Goal: Find specific page/section: Find specific page/section

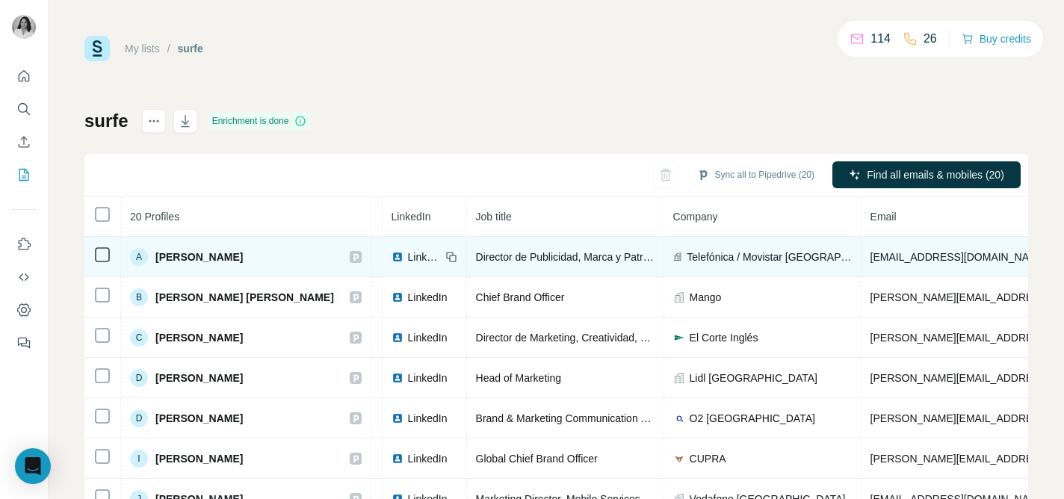
click at [408, 254] on span "LinkedIn" at bounding box center [424, 257] width 33 height 15
click at [445, 257] on icon at bounding box center [451, 257] width 12 height 12
click at [445, 254] on icon at bounding box center [451, 257] width 12 height 12
drag, startPoint x: 250, startPoint y: 254, endPoint x: 134, endPoint y: 256, distance: 115.8
click at [134, 256] on div "A Aitor Goyenechea" at bounding box center [246, 257] width 232 height 18
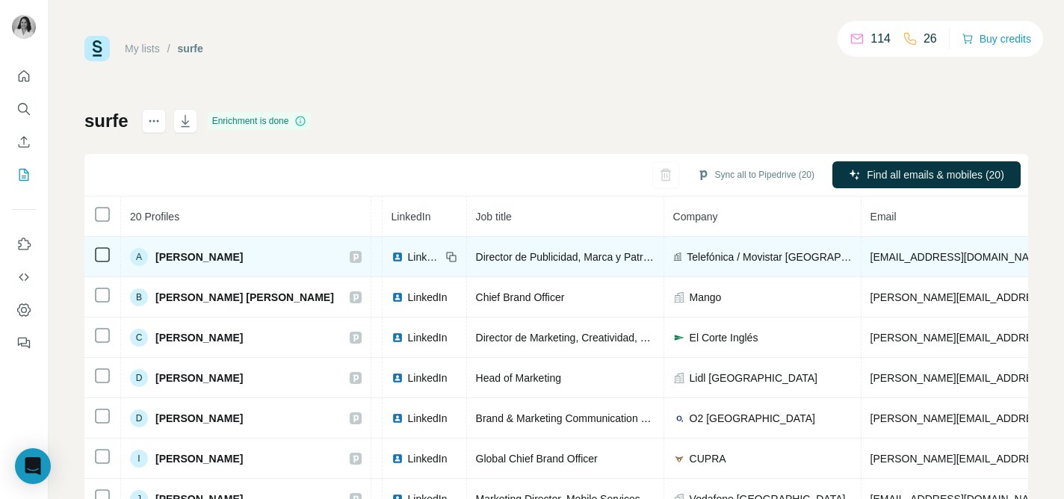
copy div "A Aitor Goyenechea"
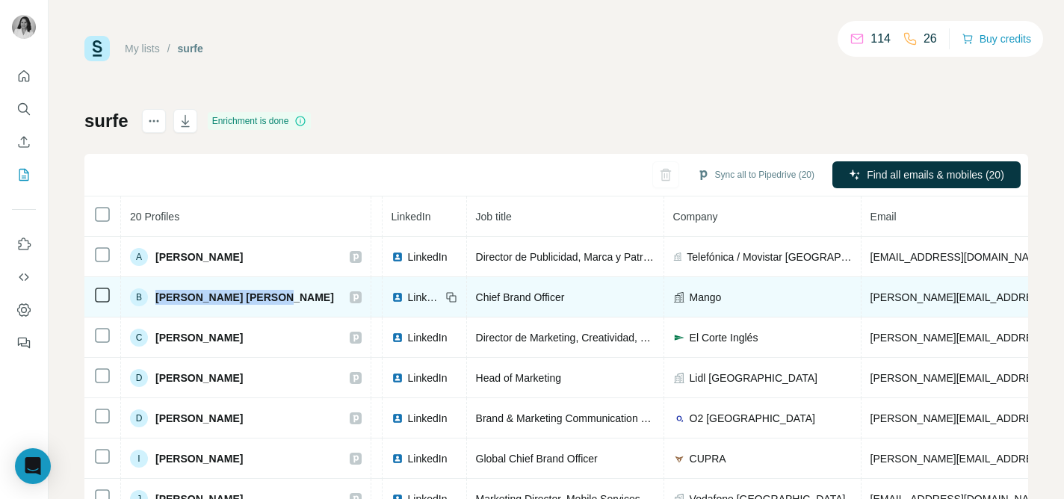
drag, startPoint x: 279, startPoint y: 303, endPoint x: 146, endPoint y: 301, distance: 133.0
click at [146, 301] on div "B Blanca Muñiz Castilla" at bounding box center [246, 297] width 232 height 18
copy div "[PERSON_NAME] [PERSON_NAME]"
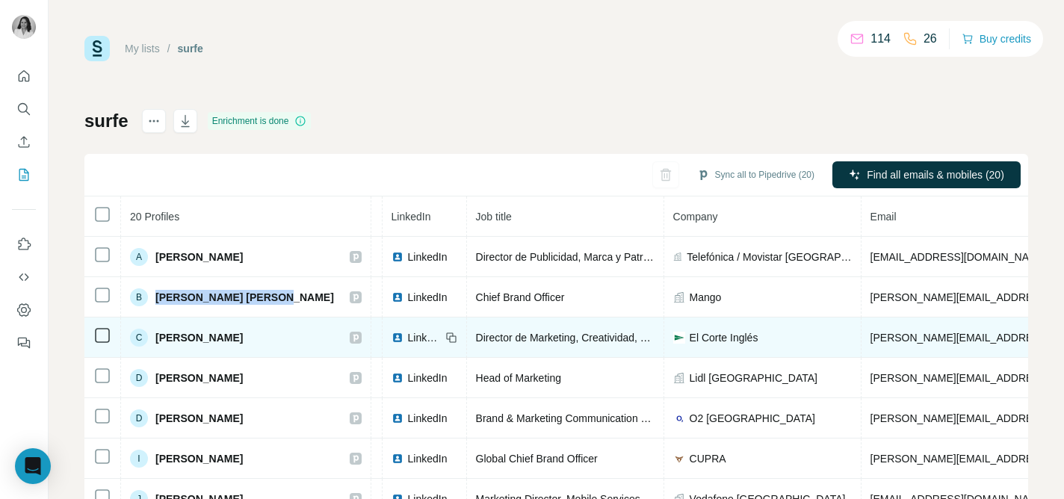
drag, startPoint x: 298, startPoint y: 335, endPoint x: 153, endPoint y: 333, distance: 144.9
click at [153, 333] on div "C César Brandariz Luchsinger" at bounding box center [246, 338] width 232 height 18
copy span "[PERSON_NAME]"
